Goal: Information Seeking & Learning: Learn about a topic

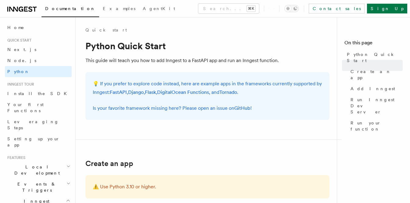
click at [366, 127] on nav "On this page Python Quick Start Create an app Add Inngest Run Inngest Dev Serve…" at bounding box center [373, 109] width 73 height 185
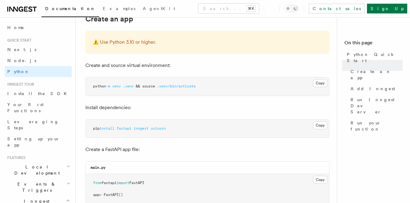
scroll to position [132, 0]
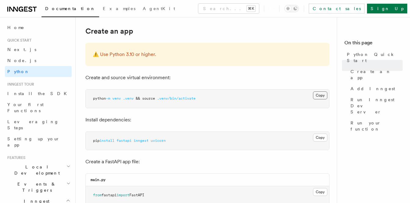
click at [319, 98] on button "Copy Copied" at bounding box center [320, 95] width 14 height 8
click at [317, 137] on button "Copy Copied" at bounding box center [320, 137] width 14 height 8
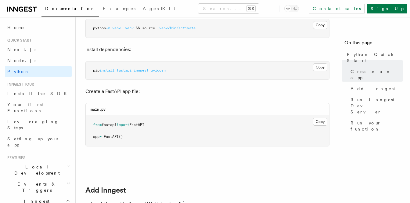
scroll to position [203, 0]
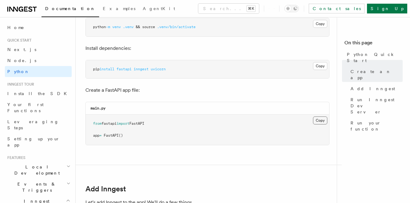
click at [320, 121] on button "Copy Copied" at bounding box center [320, 120] width 14 height 8
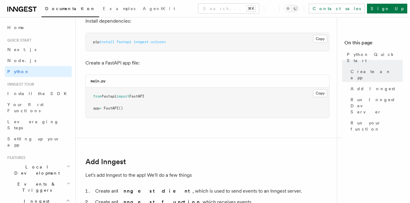
scroll to position [229, 0]
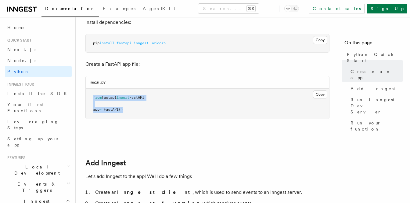
drag, startPoint x: 134, startPoint y: 113, endPoint x: 85, endPoint y: 97, distance: 51.0
copy code "from fastapi import FastAPI app = FastAPI ()"
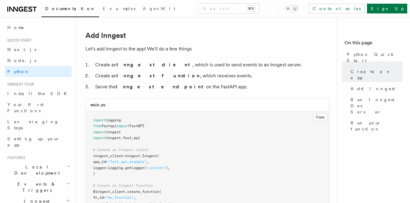
scroll to position [359, 0]
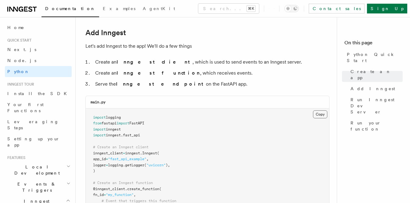
click at [316, 117] on button "Copy Copied" at bounding box center [320, 114] width 14 height 8
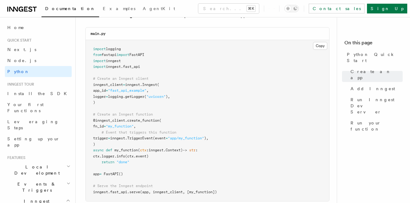
scroll to position [419, 0]
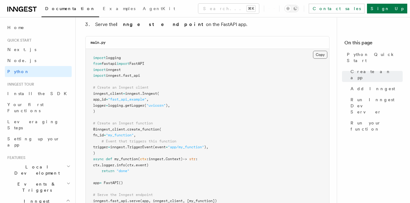
click at [317, 54] on button "Copy Copied" at bounding box center [320, 55] width 14 height 8
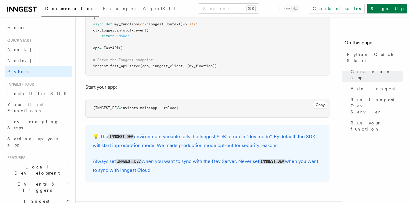
scroll to position [555, 0]
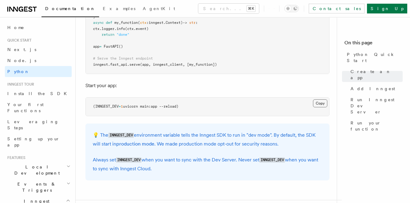
click at [320, 102] on button "Copy Copied" at bounding box center [320, 103] width 14 height 8
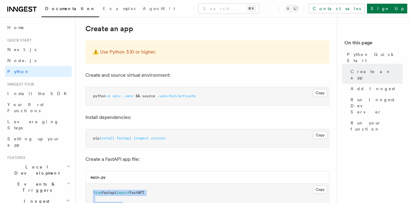
scroll to position [0, 0]
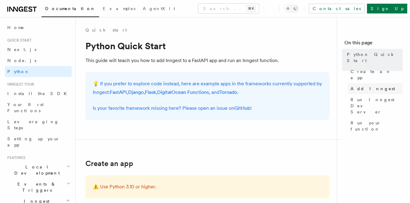
click at [362, 85] on span "Add Inngest" at bounding box center [373, 88] width 45 height 6
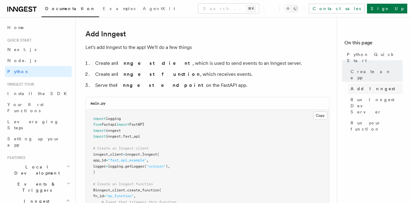
scroll to position [358, 0]
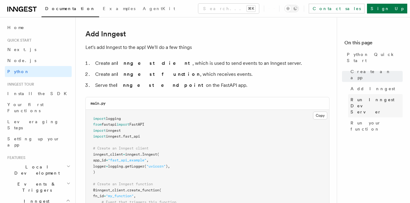
click at [367, 96] on span "Run Inngest Dev Server" at bounding box center [377, 105] width 52 height 18
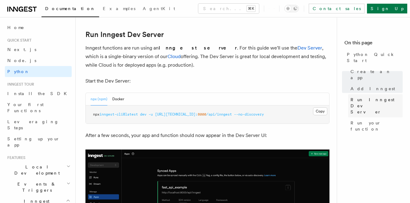
scroll to position [745, 0]
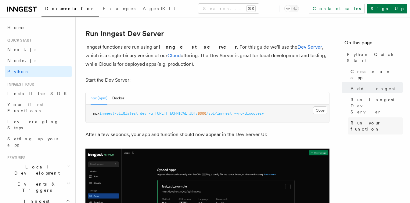
click at [369, 120] on span "Run your function" at bounding box center [377, 126] width 52 height 12
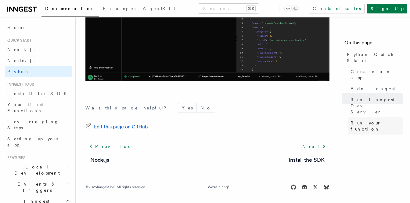
scroll to position [1340, 0]
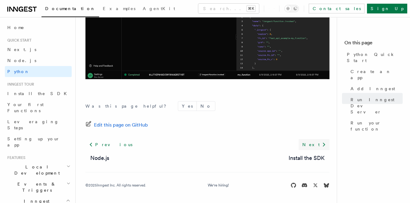
click at [319, 143] on link "Next" at bounding box center [314, 144] width 31 height 11
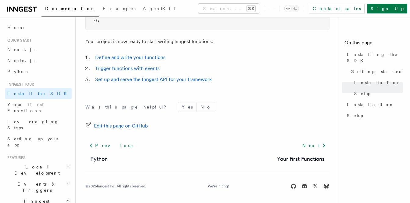
scroll to position [305, 0]
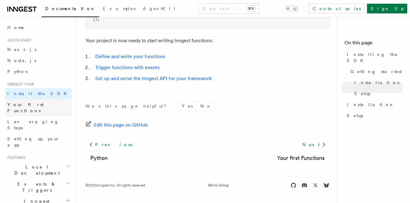
click at [38, 108] on link "Your first Functions" at bounding box center [38, 107] width 67 height 17
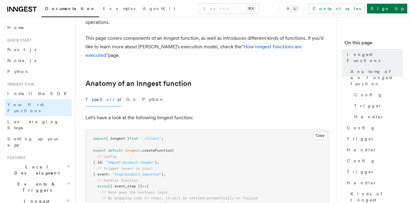
scroll to position [56, 0]
click at [142, 92] on button "Python" at bounding box center [153, 99] width 22 height 14
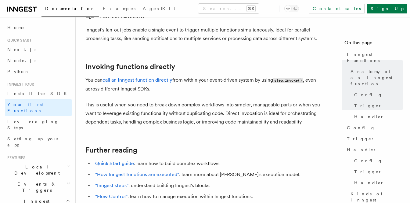
scroll to position [1237, 0]
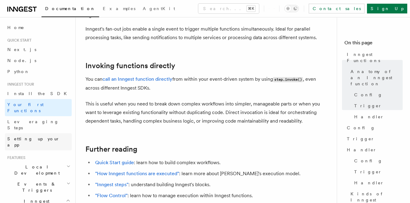
click at [44, 136] on span "Setting up your app" at bounding box center [33, 141] width 52 height 11
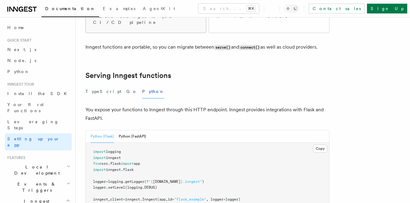
scroll to position [182, 0]
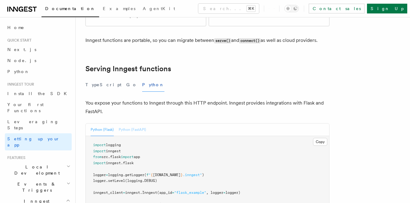
click at [137, 123] on button "Python (FastAPI)" at bounding box center [132, 129] width 27 height 13
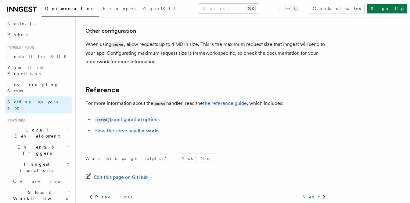
scroll to position [43, 0]
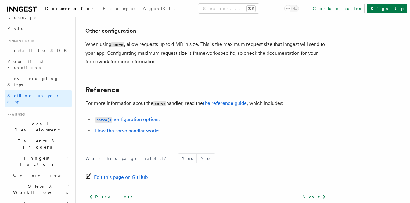
click at [68, 121] on icon "button" at bounding box center [69, 123] width 4 height 5
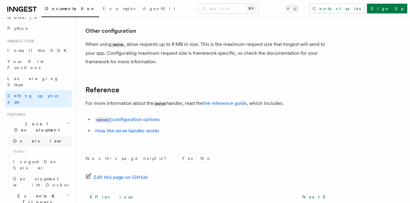
click at [32, 135] on link "Overview" at bounding box center [41, 140] width 61 height 11
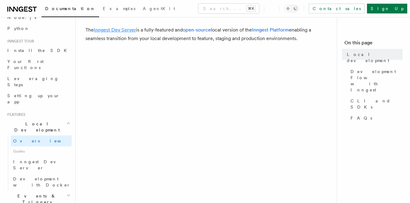
scroll to position [31, 0]
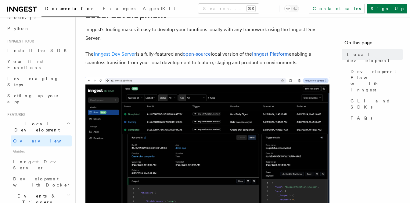
click at [129, 54] on link "Inngest Dev Server" at bounding box center [115, 54] width 42 height 6
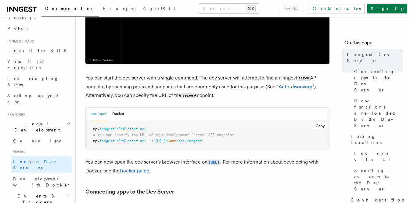
scroll to position [204, 0]
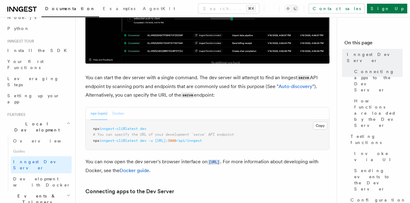
click at [121, 111] on button "Docker" at bounding box center [118, 113] width 12 height 13
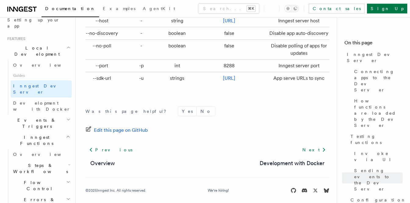
scroll to position [111, 0]
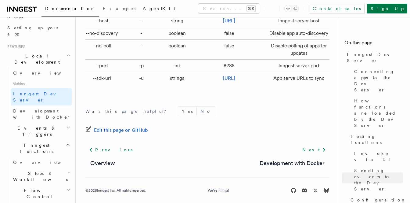
click at [143, 9] on span "AgentKit" at bounding box center [159, 8] width 32 height 5
